Goal: Navigation & Orientation: Find specific page/section

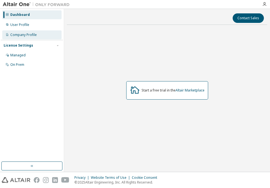
click at [30, 34] on div "Company Profile" at bounding box center [23, 35] width 26 height 4
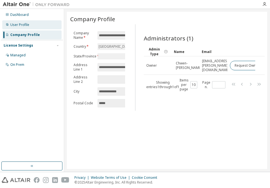
click at [30, 26] on div "User Profile" at bounding box center [31, 24] width 59 height 9
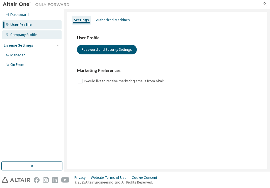
click at [27, 35] on div "Company Profile" at bounding box center [23, 35] width 26 height 4
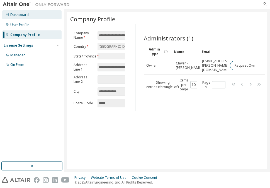
click at [11, 15] on div "Dashboard" at bounding box center [19, 15] width 18 height 4
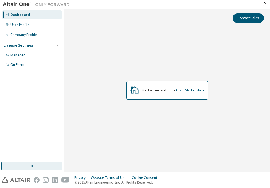
click at [22, 166] on button "button" at bounding box center [31, 165] width 61 height 9
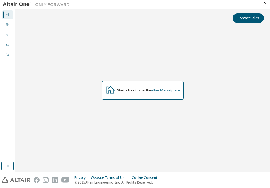
click at [165, 91] on link "Altair Marketplace" at bounding box center [165, 90] width 29 height 5
